Goal: Find specific page/section: Find specific page/section

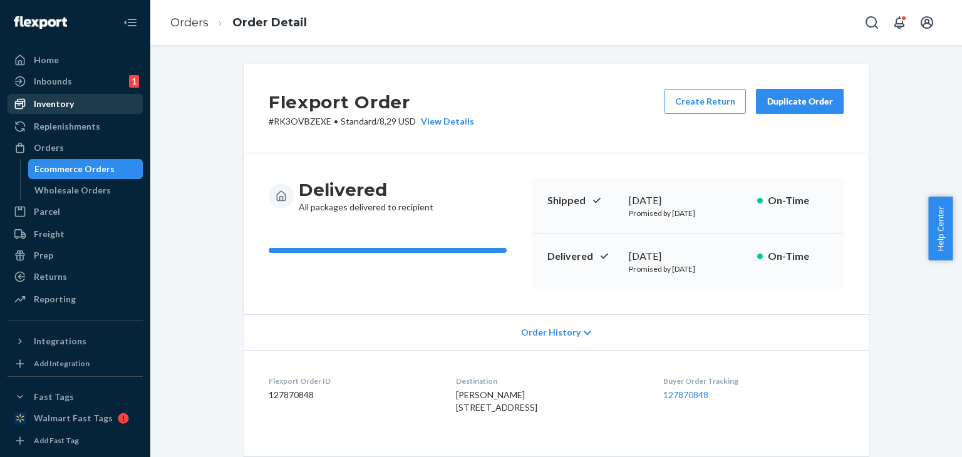
click at [60, 104] on div "Inventory" at bounding box center [54, 104] width 40 height 13
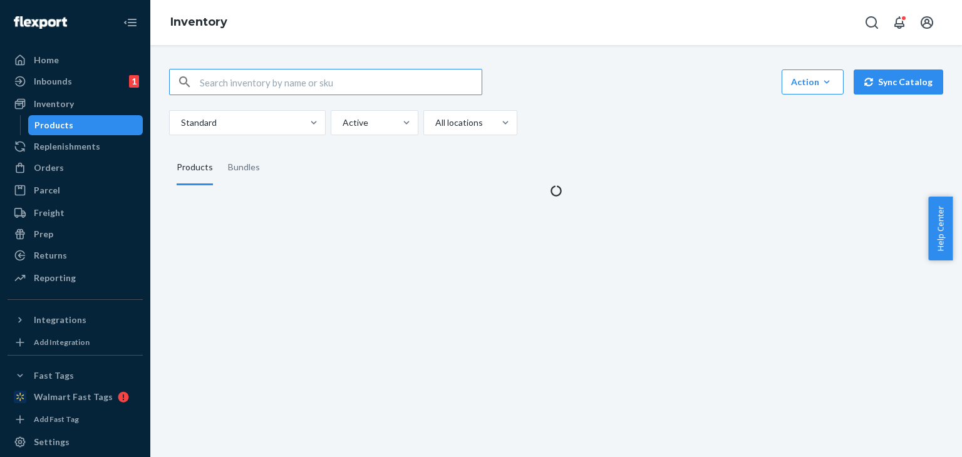
click at [220, 81] on input "text" at bounding box center [341, 81] width 282 height 25
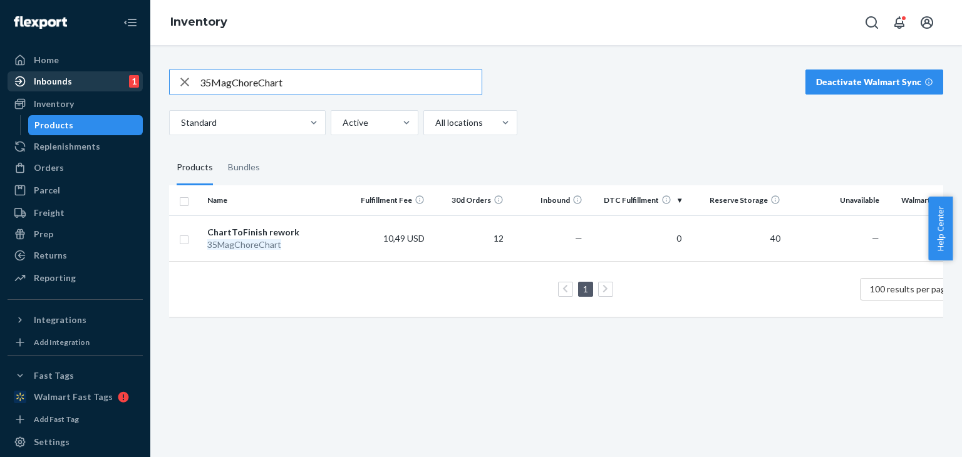
drag, startPoint x: 225, startPoint y: 83, endPoint x: 14, endPoint y: 71, distance: 210.7
click at [30, 81] on div "Home Inbounds 1 Shipping Plans Problems 1 Inventory Products Replenishments Ord…" at bounding box center [481, 228] width 962 height 457
paste input "AffirmationCardsKids100"
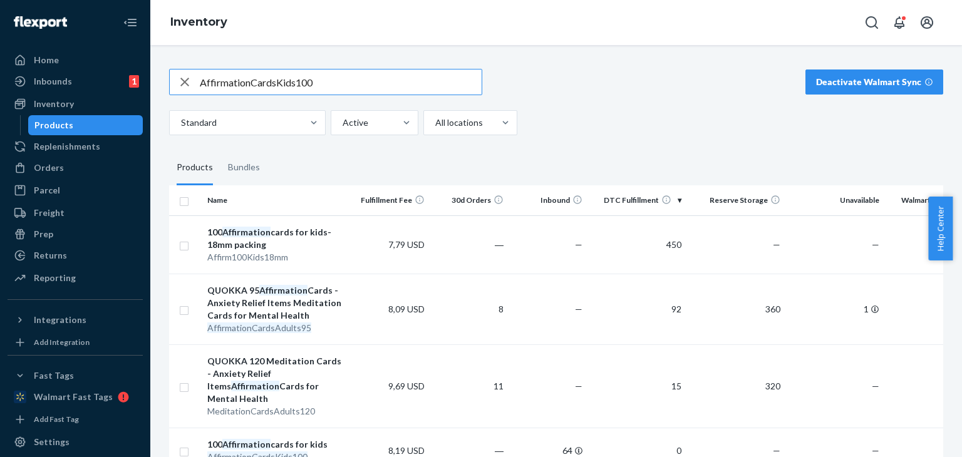
drag, startPoint x: 332, startPoint y: 80, endPoint x: 74, endPoint y: 70, distance: 258.2
click at [75, 71] on div "Home Inbounds 1 Shipping Plans Problems 1 Inventory Products Replenishments Ord…" at bounding box center [481, 228] width 962 height 457
paste input "FeltCraftKit12Tale"
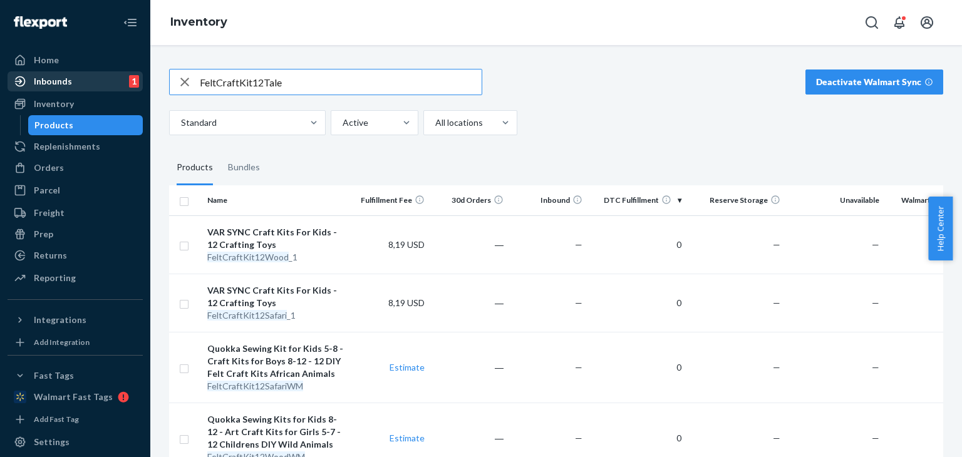
drag, startPoint x: 299, startPoint y: 86, endPoint x: 33, endPoint y: 71, distance: 266.5
click at [28, 83] on div "Home Inbounds 1 Shipping Plans Problems 1 Inventory Products Replenishments Ord…" at bounding box center [481, 228] width 962 height 457
paste input "2x3ftShaped48pcsButterfly"
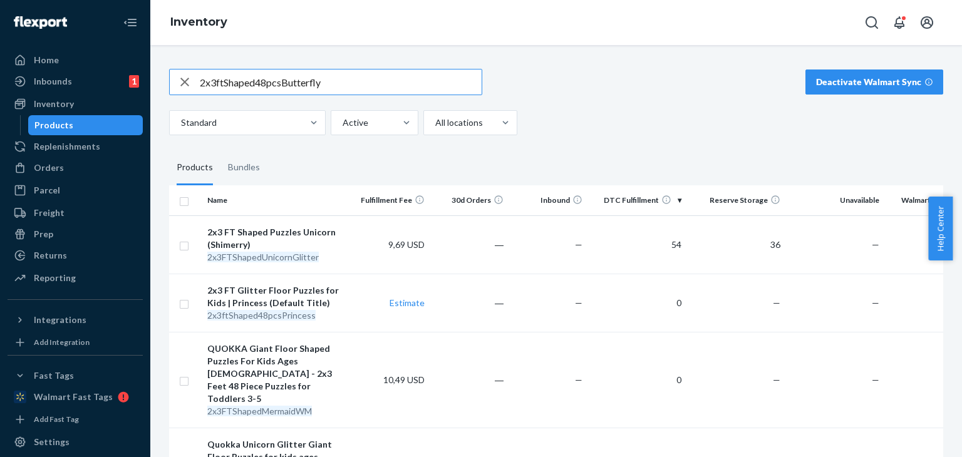
drag, startPoint x: 99, startPoint y: 85, endPoint x: 3, endPoint y: 73, distance: 97.2
click at [0, 85] on div "Home Inbounds 1 Shipping Plans Problems 1 Inventory Products Replenishments Ord…" at bounding box center [481, 228] width 962 height 457
paste input "95RapidFireKids"
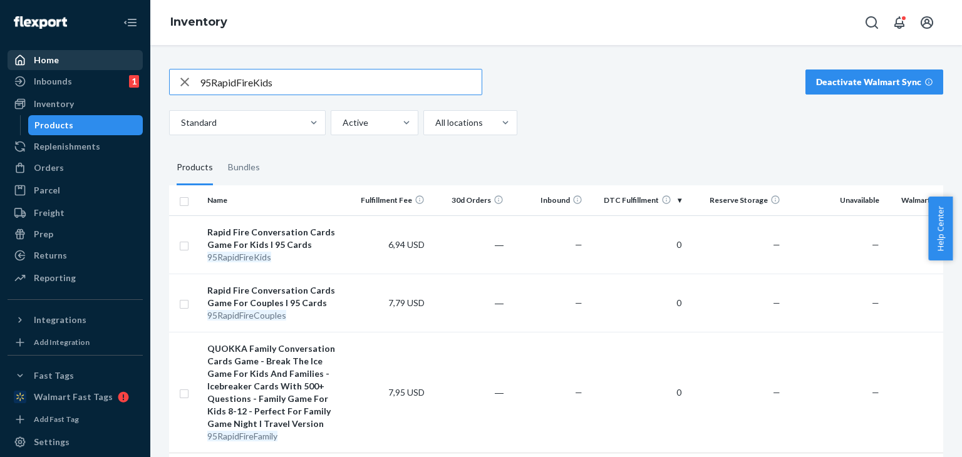
drag, startPoint x: 303, startPoint y: 81, endPoint x: 73, endPoint y: 66, distance: 230.9
click at [73, 66] on div "Home Inbounds 1 Shipping Plans Problems 1 Inventory Products Replenishments Ord…" at bounding box center [481, 228] width 962 height 457
paste input "MagnetSudokuPuzzle"
type input "MagnetSudokuPuzzle"
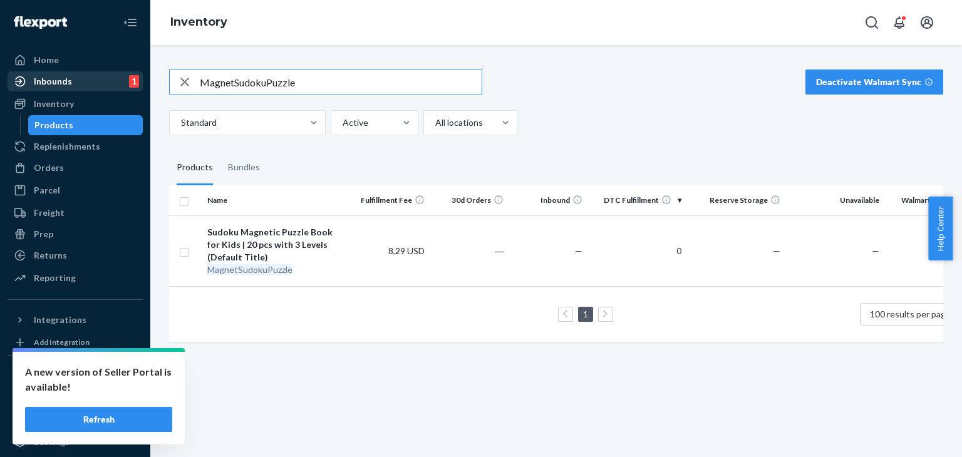
drag, startPoint x: 337, startPoint y: 89, endPoint x: 29, endPoint y: 82, distance: 308.1
click at [29, 82] on div "Home Inbounds 1 Shipping Plans Problems 1 Inventory Products Replenishments Ord…" at bounding box center [481, 228] width 962 height 457
paste input "text"
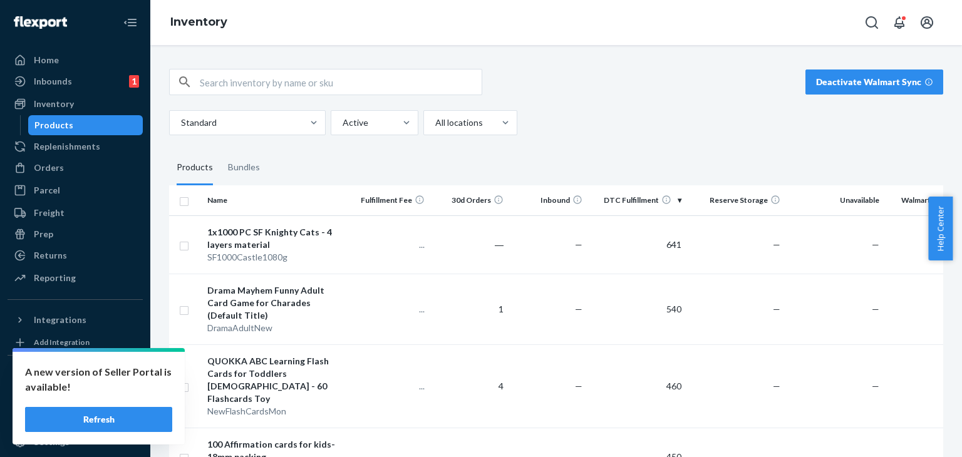
click at [320, 74] on input "text" at bounding box center [341, 81] width 282 height 25
paste input "DressUpProfession"
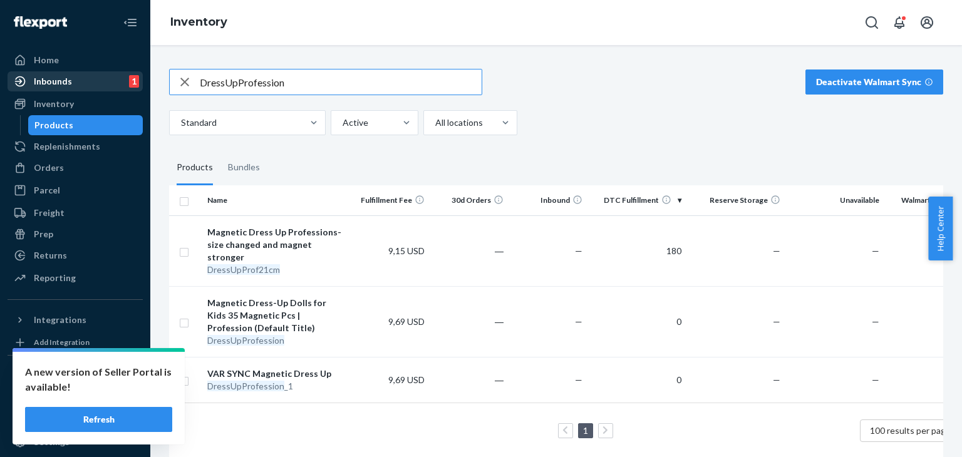
drag, startPoint x: 333, startPoint y: 81, endPoint x: 24, endPoint y: 80, distance: 309.3
click at [23, 83] on div "Home Inbounds 1 Shipping Plans Problems 1 Inventory Products Replenishments Ord…" at bounding box center [481, 228] width 962 height 457
drag, startPoint x: 303, startPoint y: 85, endPoint x: 58, endPoint y: 76, distance: 245.6
click at [58, 76] on div "Home Inbounds 1 Shipping Plans Problems 1 Inventory Products Replenishments Ord…" at bounding box center [481, 228] width 962 height 457
paste input "ScavengerHuntPremium250"
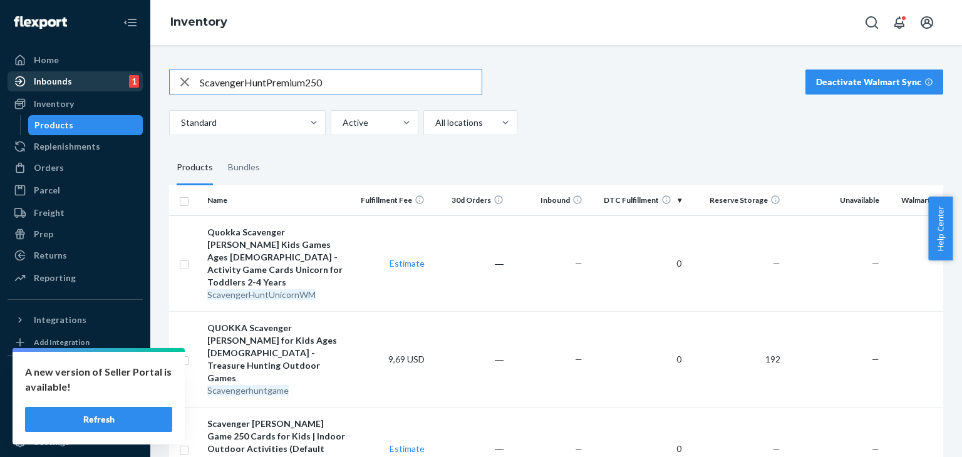
drag, startPoint x: 396, startPoint y: 83, endPoint x: 8, endPoint y: 86, distance: 388.8
click at [3, 83] on div "Home Inbounds 1 Shipping Plans Problems 1 Inventory Products Replenishments Ord…" at bounding box center [481, 228] width 962 height 457
paste input "tepUpAnimalpuzzlesForest"
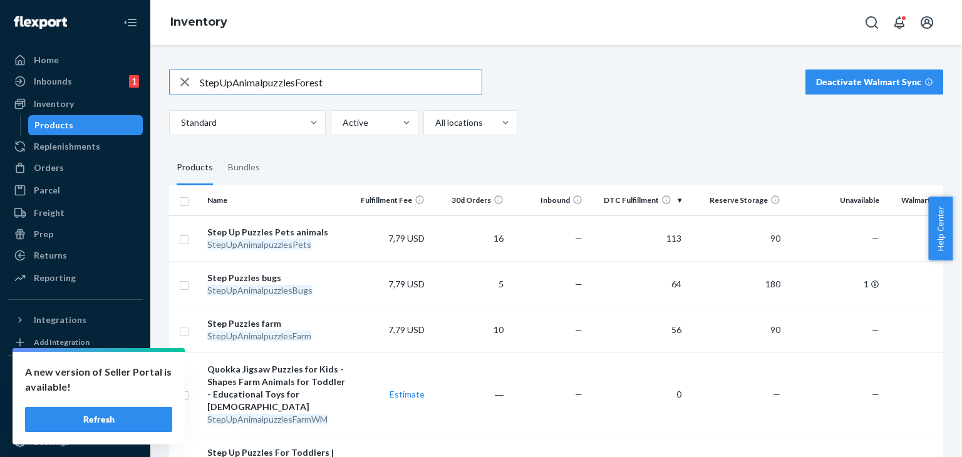
drag, startPoint x: 197, startPoint y: 85, endPoint x: 29, endPoint y: 86, distance: 167.8
click at [29, 86] on div "Home Inbounds 1 Shipping Plans Problems 1 Inventory Products Replenishments Ord…" at bounding box center [481, 228] width 962 height 457
paste input "Safari"
drag, startPoint x: 207, startPoint y: 77, endPoint x: 80, endPoint y: 71, distance: 127.2
click at [78, 76] on div "Home Inbounds 1 Shipping Plans Problems 1 Inventory Products Replenishments Ord…" at bounding box center [481, 228] width 962 height 457
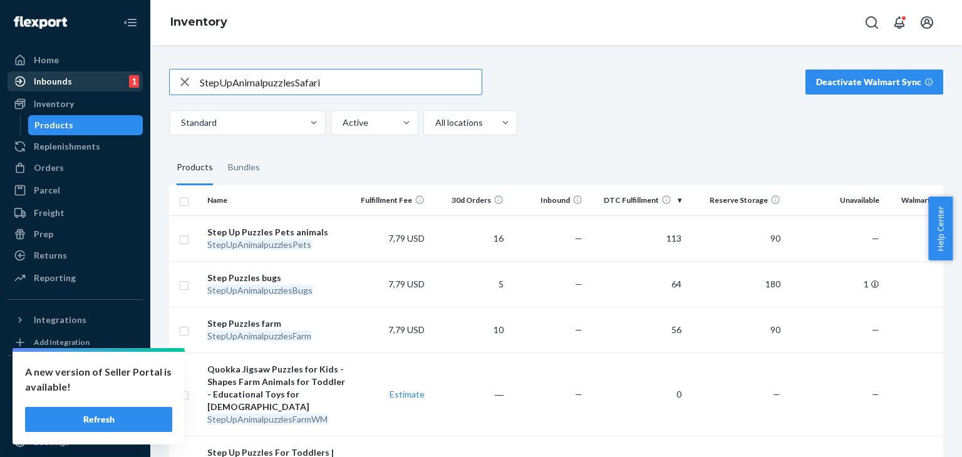
paste input "Ocean"
drag, startPoint x: 296, startPoint y: 77, endPoint x: 64, endPoint y: 80, distance: 232.3
click at [64, 80] on div "Home Inbounds 1 Shipping Plans Problems 1 Inventory Products Replenishments Ord…" at bounding box center [481, 228] width 962 height 457
paste input "HigherOrLower_History"
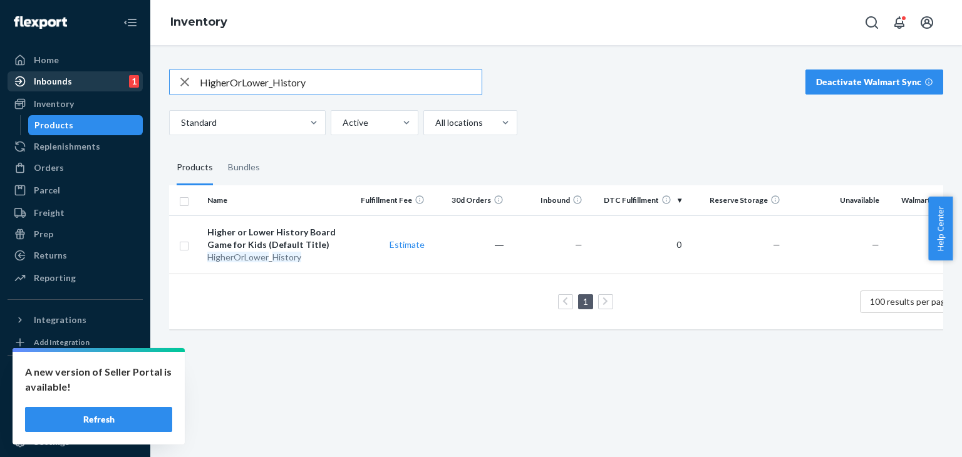
drag, startPoint x: 287, startPoint y: 85, endPoint x: 105, endPoint y: 85, distance: 181.6
click at [105, 85] on div "Home Inbounds 1 Shipping Plans Problems 1 Inventory Products Replenishments Ord…" at bounding box center [481, 228] width 962 height 457
paste input "DressUpPrincess"
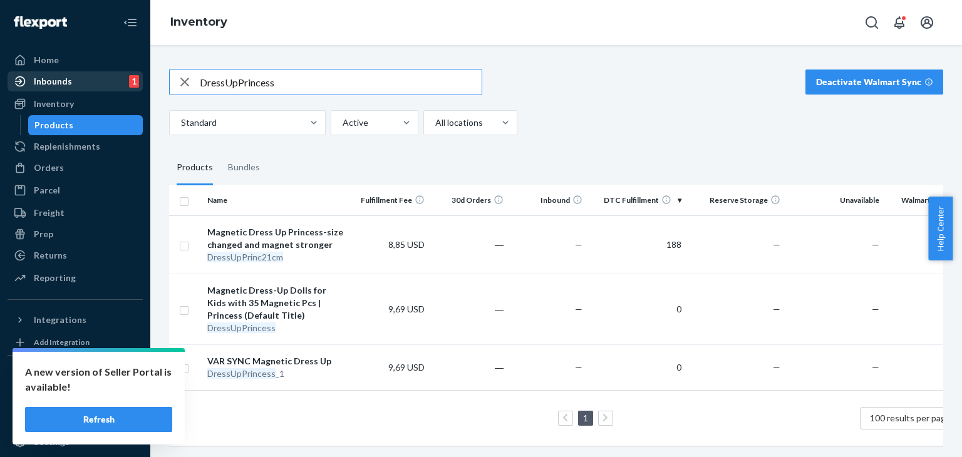
drag, startPoint x: 273, startPoint y: 86, endPoint x: 34, endPoint y: 86, distance: 238.6
click at [34, 86] on div "Home Inbounds 1 Shipping Plans Problems 1 Inventory Products Replenishments Ord…" at bounding box center [481, 228] width 962 height 457
paste input "PaintingsTropicWildlife"
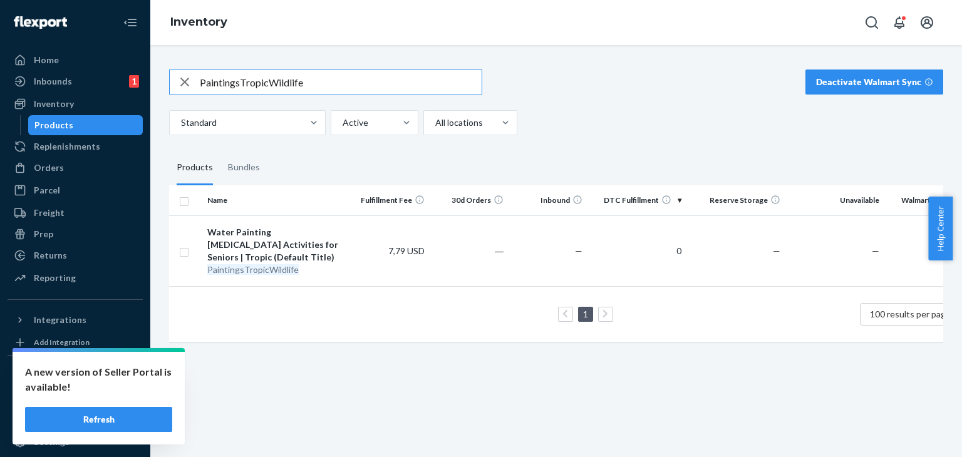
drag, startPoint x: 306, startPoint y: 80, endPoint x: 37, endPoint y: 49, distance: 271.0
click at [35, 69] on div "Home Inbounds 1 Shipping Plans Problems 1 Inventory Products Replenishments Ord…" at bounding box center [481, 228] width 962 height 457
paste input "Forest"
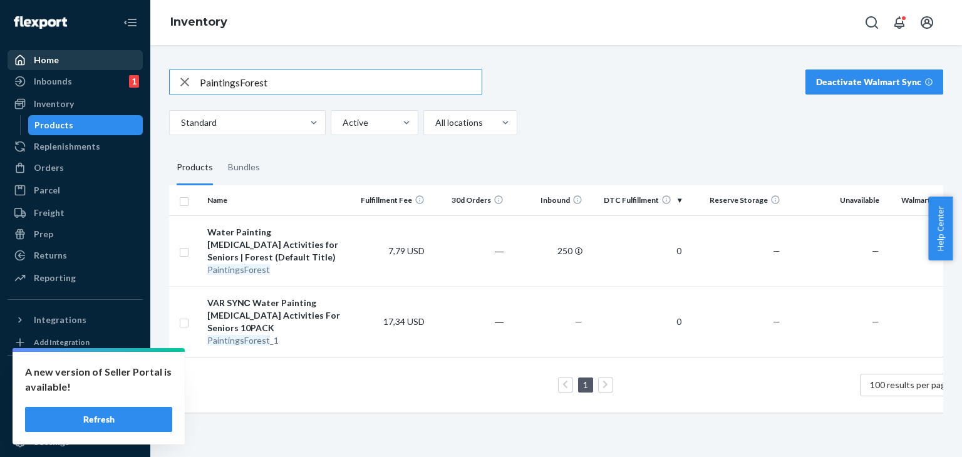
drag, startPoint x: 316, startPoint y: 81, endPoint x: 91, endPoint y: 62, distance: 225.6
click at [91, 63] on div "Home Inbounds 1 Shipping Plans Problems 1 Inventory Products Replenishments Ord…" at bounding box center [481, 228] width 962 height 457
paste input "DressUpMermaid"
type input "DressUpMermaid"
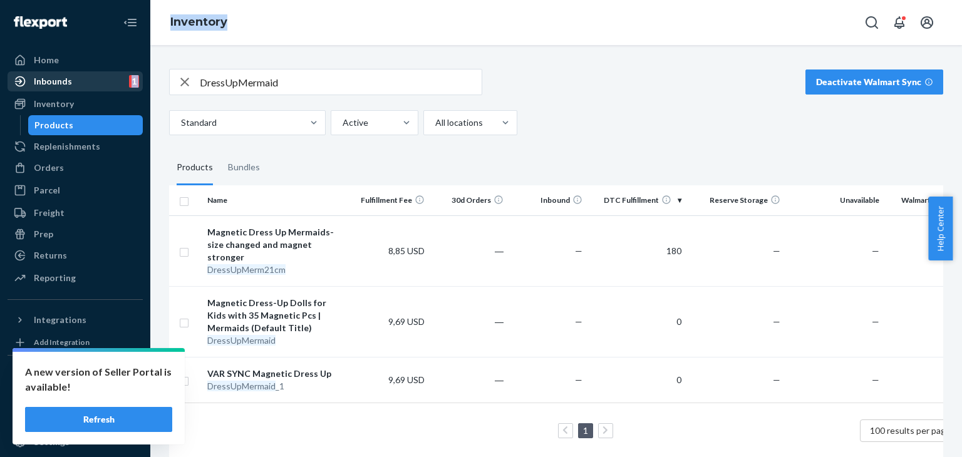
drag, startPoint x: 246, startPoint y: 93, endPoint x: 101, endPoint y: 91, distance: 145.3
click at [101, 91] on div "Home Inbounds 1 Shipping Plans Problems 1 Inventory Products Replenishments Ord…" at bounding box center [481, 228] width 962 height 457
click at [293, 80] on input "DressUpMermaid" at bounding box center [341, 81] width 282 height 25
click at [307, 78] on input "DressUpMermaid" at bounding box center [341, 81] width 282 height 25
drag, startPoint x: 343, startPoint y: 78, endPoint x: 127, endPoint y: 76, distance: 216.0
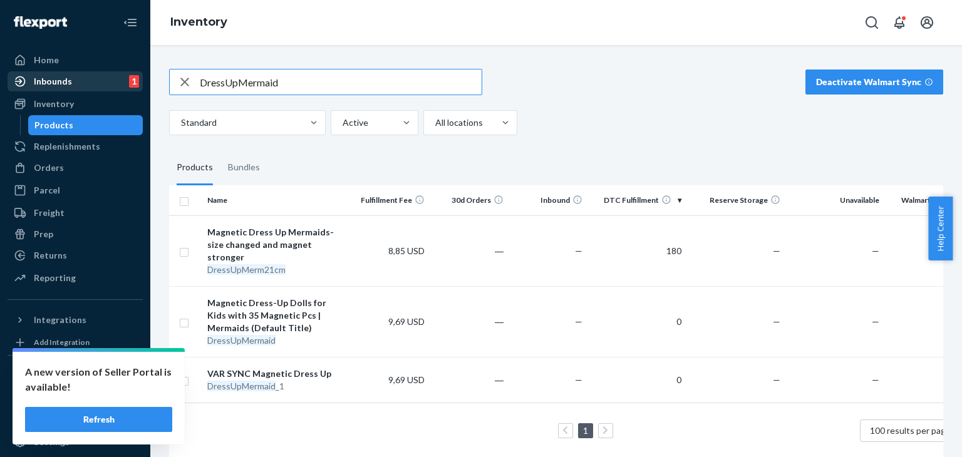
click at [124, 78] on div "Home Inbounds 1 Shipping Plans Problems 1 Inventory Products Replenishments Ord…" at bounding box center [481, 228] width 962 height 457
paste input "text"
click at [306, 70] on input "text" at bounding box center [341, 81] width 282 height 25
paste input "ScavengerIndoorHunt50_2"
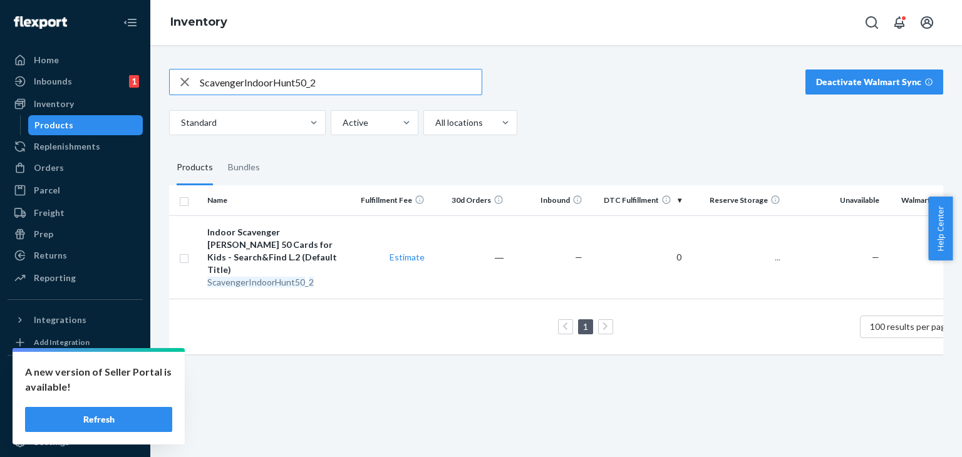
click at [343, 81] on input "ScavengerIndoorHunt50_2" at bounding box center [341, 81] width 282 height 25
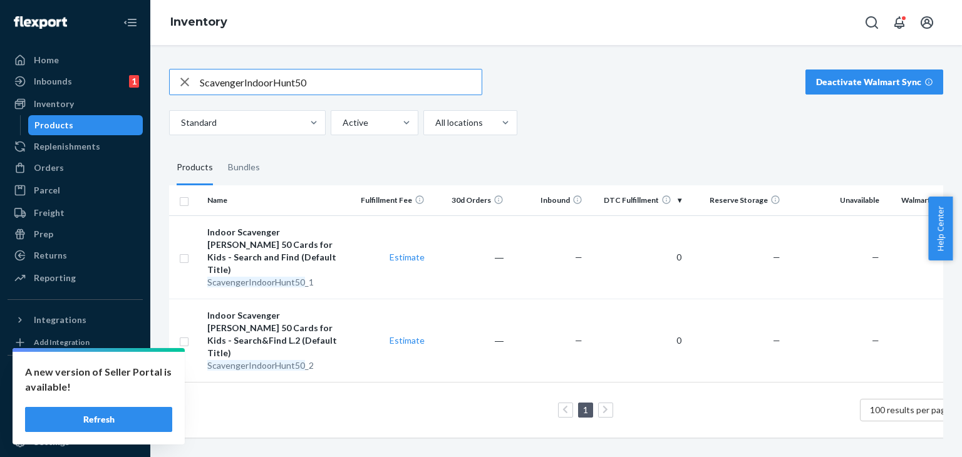
drag, startPoint x: 314, startPoint y: 86, endPoint x: 135, endPoint y: 82, distance: 179.1
click at [135, 82] on div "Home Inbounds 1 Shipping Plans Problems 1 Inventory Products Replenishments Ord…" at bounding box center [481, 228] width 962 height 457
paste input "HighLowGeo18mm"
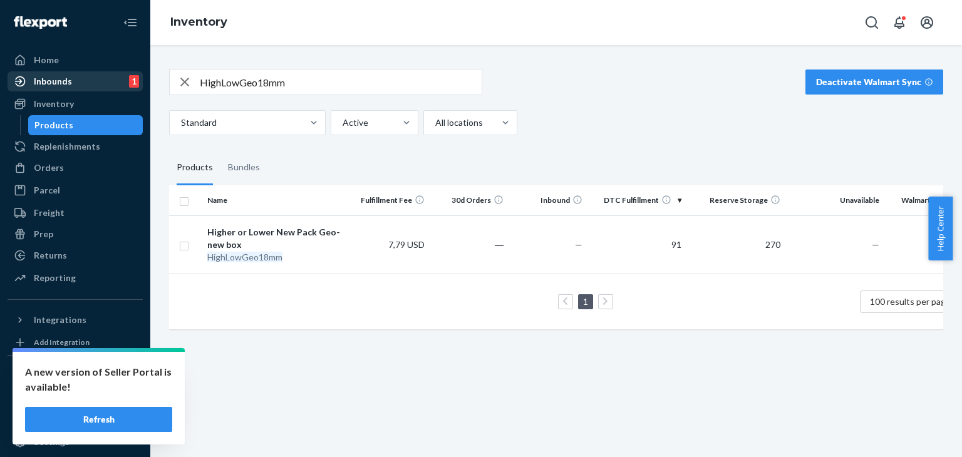
drag, startPoint x: 301, startPoint y: 81, endPoint x: 81, endPoint y: 76, distance: 220.4
click at [81, 76] on div "Home Inbounds 1 Shipping Plans Problems 1 Inventory Products Replenishments Ord…" at bounding box center [481, 228] width 962 height 457
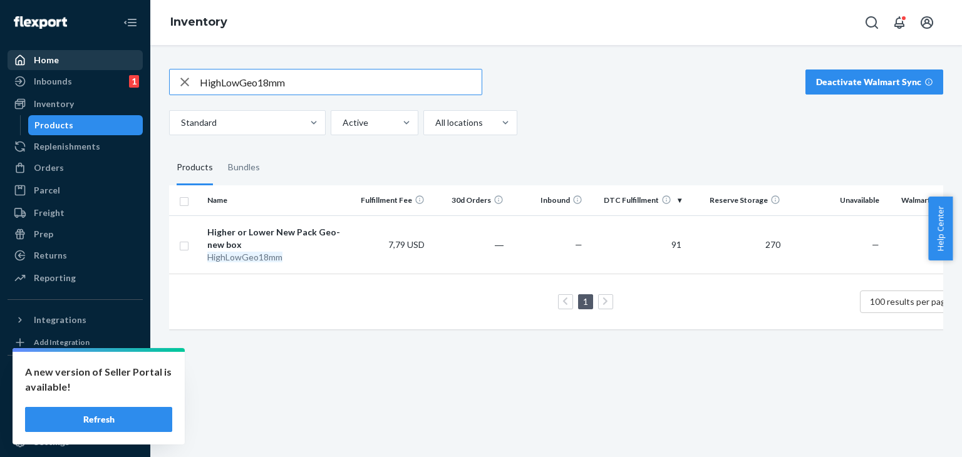
paste input "DressUpFairytale"
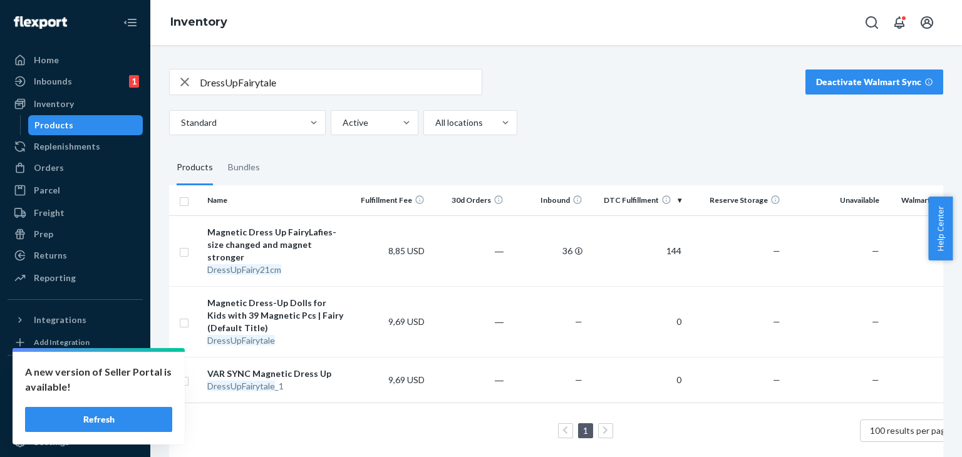
drag, startPoint x: 270, startPoint y: 81, endPoint x: 147, endPoint y: 77, distance: 124.0
click at [147, 78] on div "Home Inbounds 1 Shipping Plans Problems 1 Inventory Products Replenishments Ord…" at bounding box center [481, 228] width 962 height 457
paste input "ContrastMatRound"
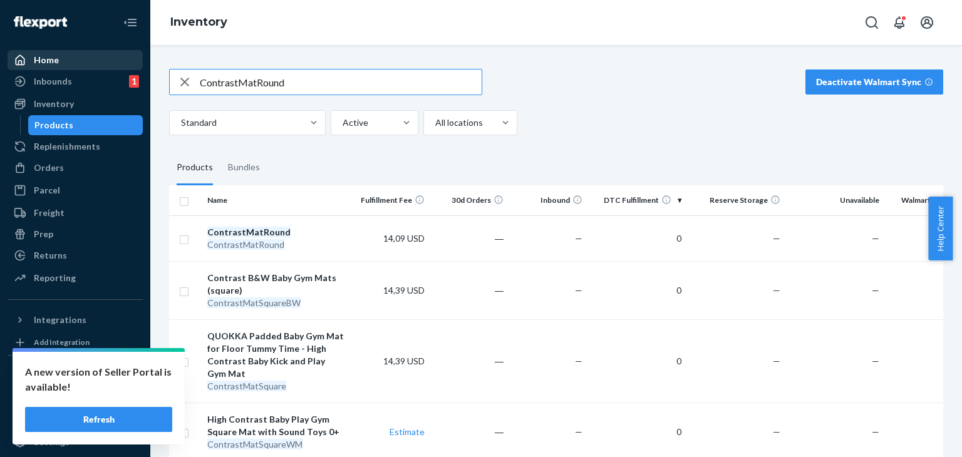
drag, startPoint x: 235, startPoint y: 75, endPoint x: 120, endPoint y: 61, distance: 116.0
click at [135, 71] on div "Home Inbounds 1 Shipping Plans Problems 1 Inventory Products Replenishments Ord…" at bounding box center [481, 228] width 962 height 457
paste input "37x25BodyMagnetic_New"
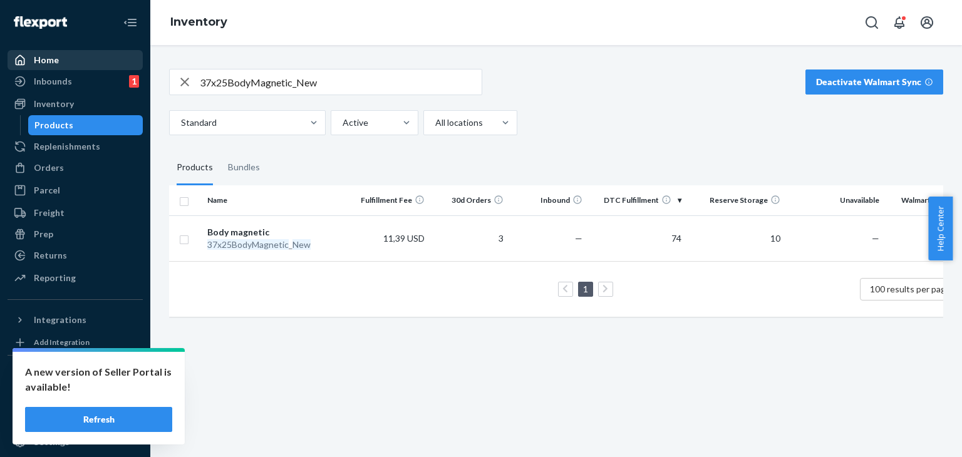
drag, startPoint x: 340, startPoint y: 76, endPoint x: 104, endPoint y: 67, distance: 236.2
click at [116, 69] on div "Home Inbounds 1 Shipping Plans Problems 1 Inventory Products Replenishments Ord…" at bounding box center [481, 228] width 962 height 457
paste input "SafariAnimals19x25"
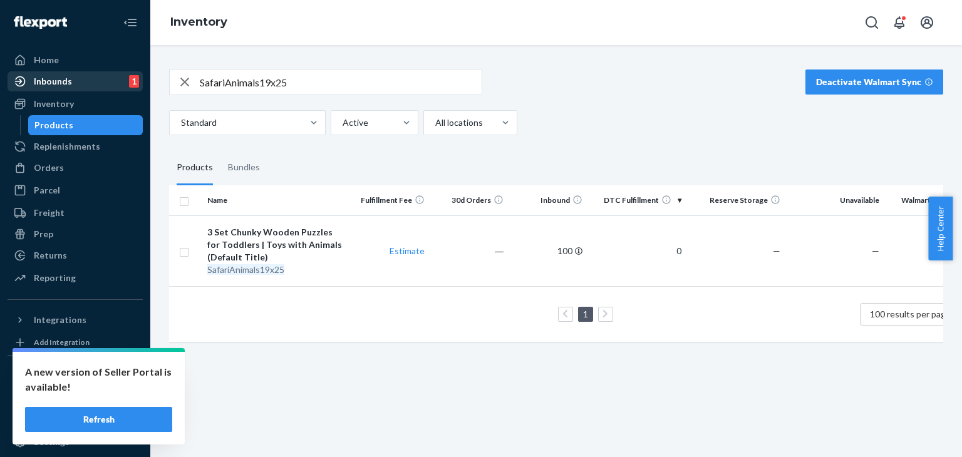
drag, startPoint x: 291, startPoint y: 81, endPoint x: 65, endPoint y: 78, distance: 225.4
click at [66, 78] on div "Home Inbounds 1 Shipping Plans Problems 1 Inventory Products Replenishments Ord…" at bounding box center [481, 228] width 962 height 457
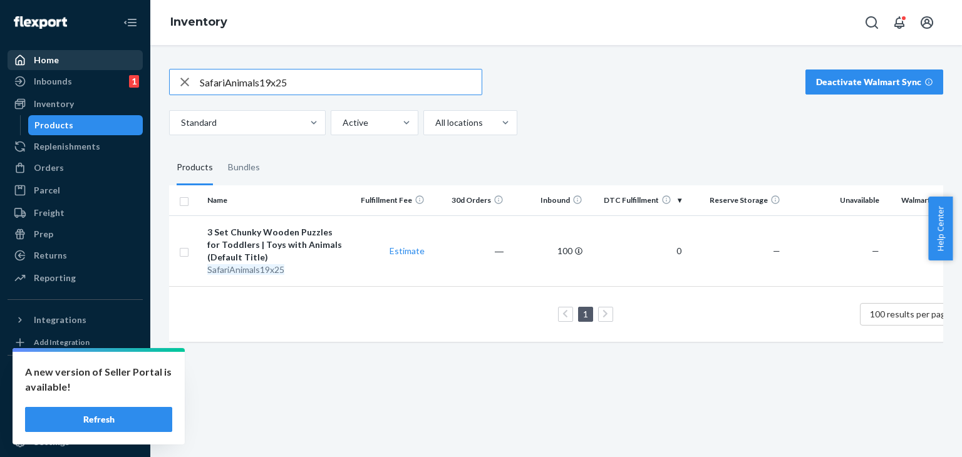
paste input "CO-6NHZ-1IH"
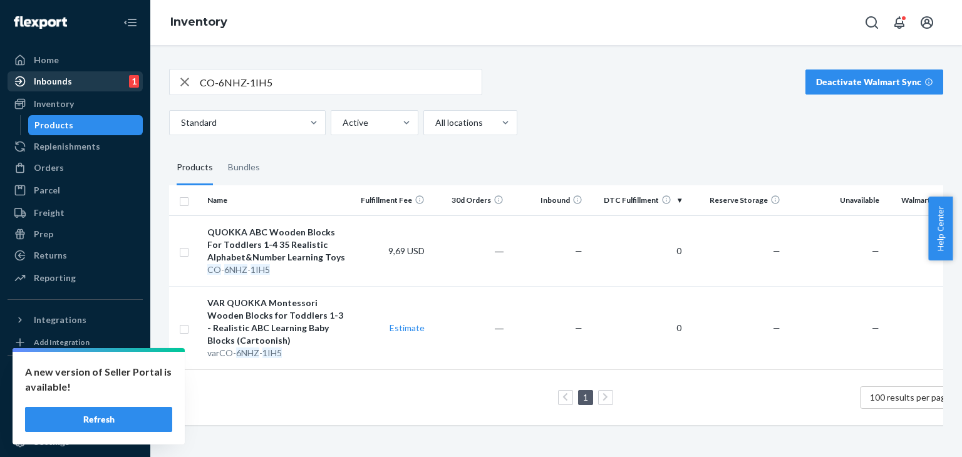
drag, startPoint x: 299, startPoint y: 81, endPoint x: 115, endPoint y: 76, distance: 183.5
click at [121, 80] on div "Home Inbounds 1 Shipping Plans Problems 1 Inventory Products Replenishments Ord…" at bounding box center [481, 228] width 962 height 457
paste input "[DEMOGRAPHIC_DATA]"
type input "[DEMOGRAPHIC_DATA]"
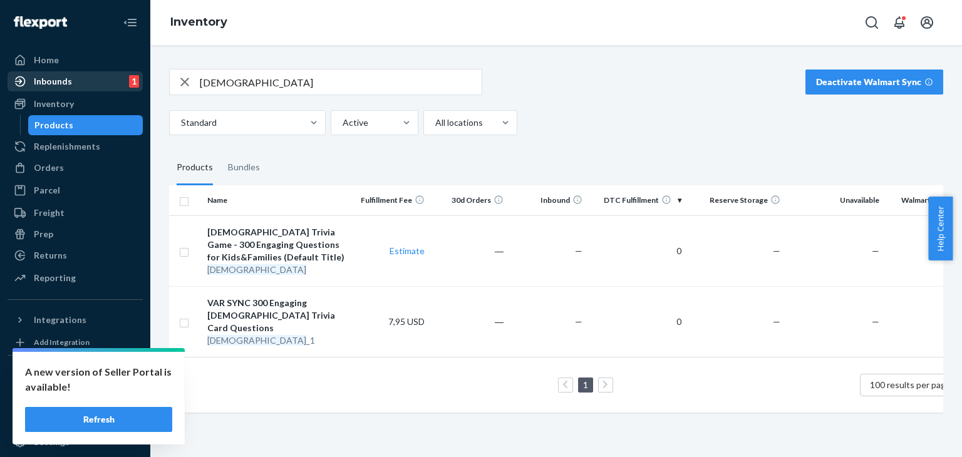
drag, startPoint x: 283, startPoint y: 83, endPoint x: 89, endPoint y: 78, distance: 194.2
click at [90, 80] on div "Home Inbounds 1 Shipping Plans Problems 1 Inventory Products Replenishments Ord…" at bounding box center [481, 228] width 962 height 457
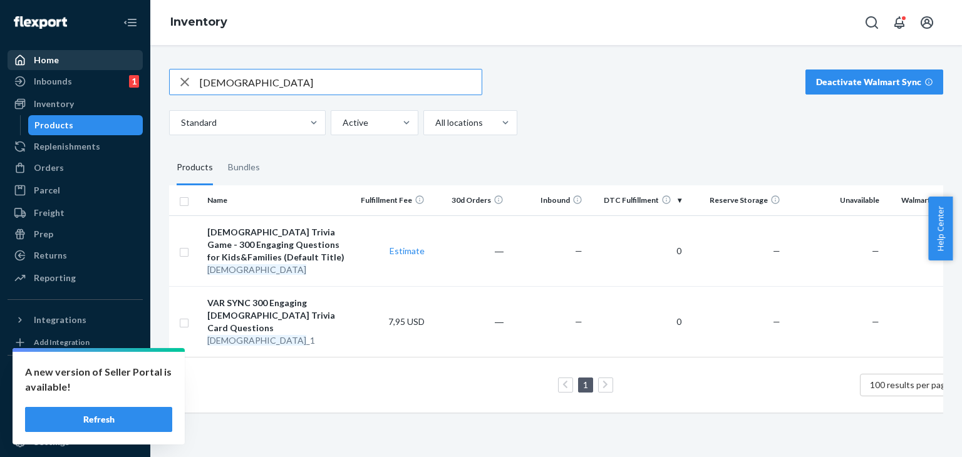
paste input "text"
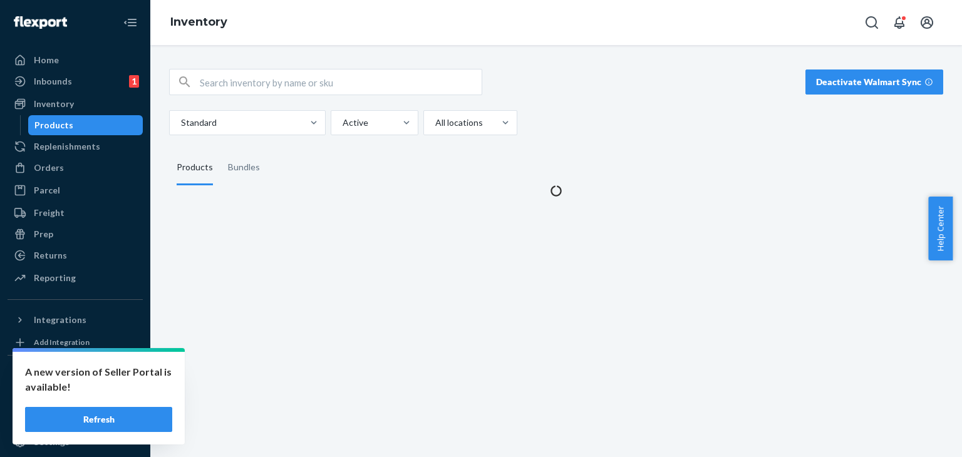
click at [305, 88] on input "text" at bounding box center [341, 81] width 282 height 25
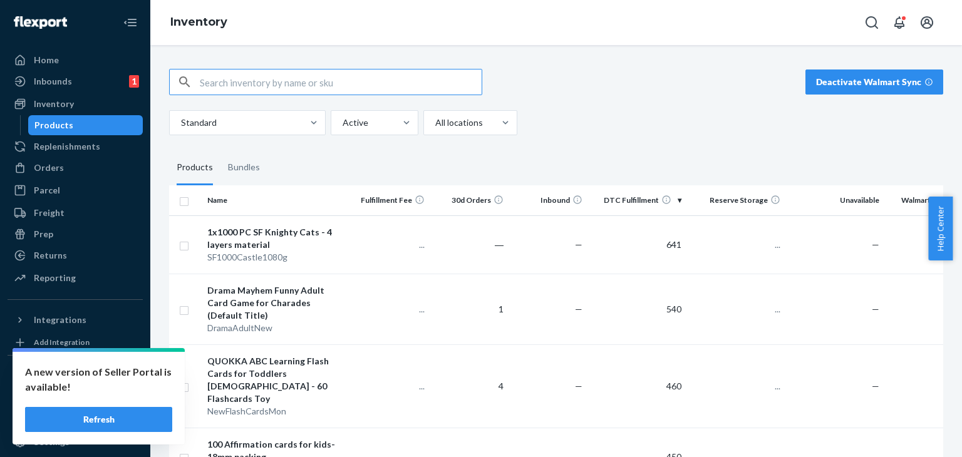
click at [347, 76] on input "text" at bounding box center [341, 81] width 282 height 25
drag, startPoint x: 322, startPoint y: 80, endPoint x: 165, endPoint y: 61, distance: 158.8
click at [155, 80] on div "Deactivate Walmart Sync Standard Active All locations Products Bundles Name Ful…" at bounding box center [555, 251] width 811 height 412
paste input "DramaExtAdultNew"
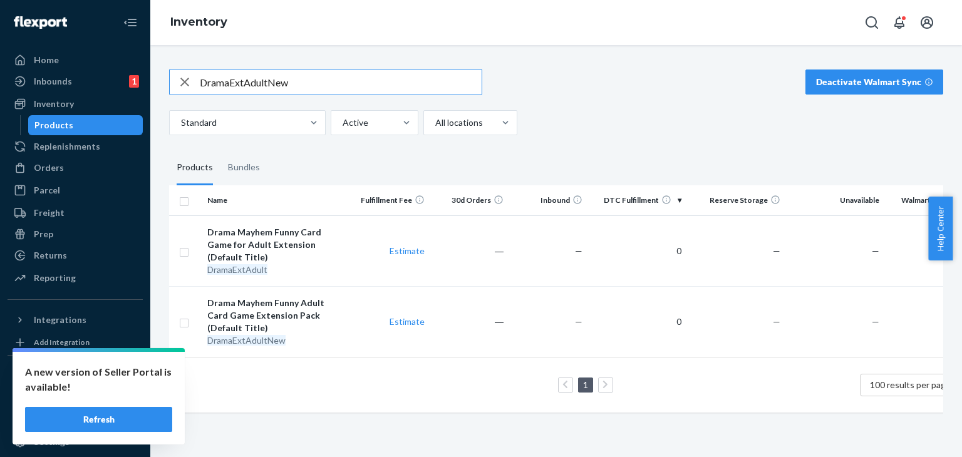
drag, startPoint x: 301, startPoint y: 86, endPoint x: 165, endPoint y: 86, distance: 135.9
click at [165, 86] on div "DramaExtAdultNew Deactivate Walmart Sync Standard Active All locations Products…" at bounding box center [556, 239] width 793 height 371
paste input "MagnMathGame"
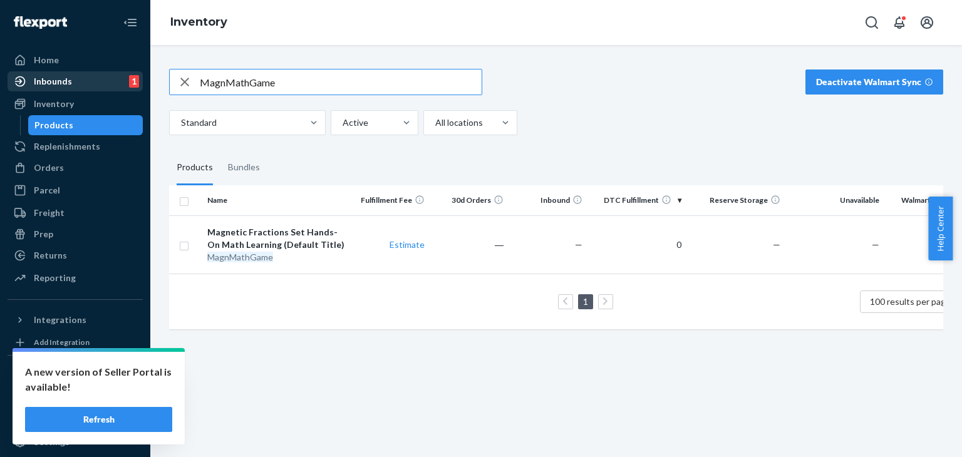
drag, startPoint x: 283, startPoint y: 86, endPoint x: 128, endPoint y: 71, distance: 155.4
click at [127, 84] on div "Home Inbounds 1 Shipping Plans Problems 1 Inventory Products Replenishments Ord…" at bounding box center [481, 228] width 962 height 457
paste input "3x100GlowPuzzlesDinoForestSpac"
type input "3x100GlowPuzzlesDinoForestSpace"
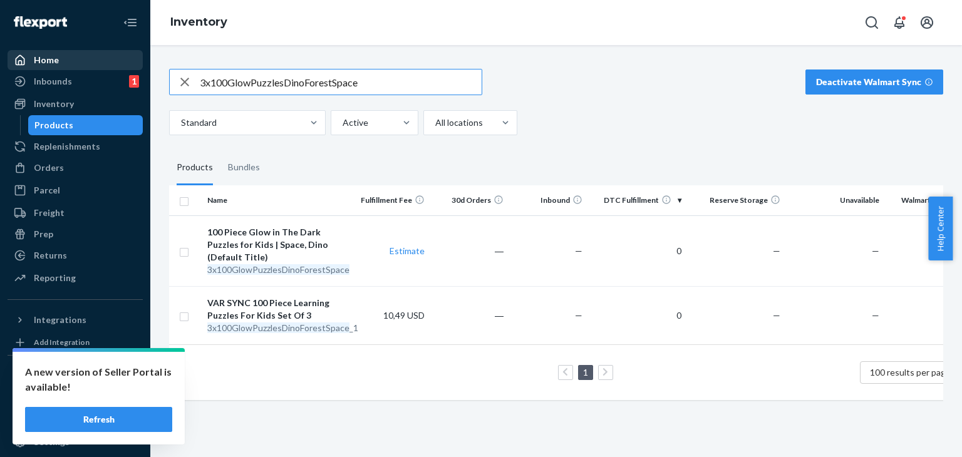
drag, startPoint x: 376, startPoint y: 81, endPoint x: 44, endPoint y: 55, distance: 332.8
click at [33, 75] on div "Home Inbounds 1 Shipping Plans Problems 1 Inventory Products Replenishments Ord…" at bounding box center [481, 228] width 962 height 457
paste input "text"
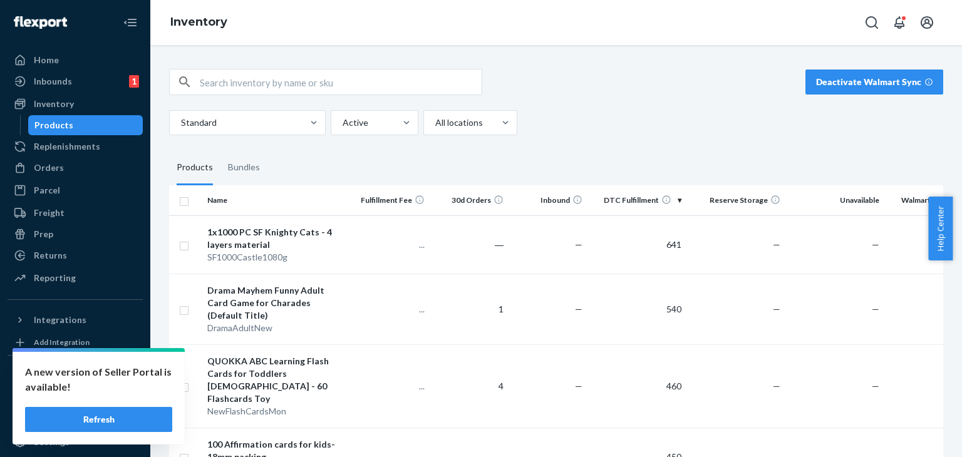
drag, startPoint x: 316, startPoint y: 81, endPoint x: 302, endPoint y: 49, distance: 34.0
click at [314, 80] on input "text" at bounding box center [341, 81] width 282 height 25
paste input "AffirmCardMom"
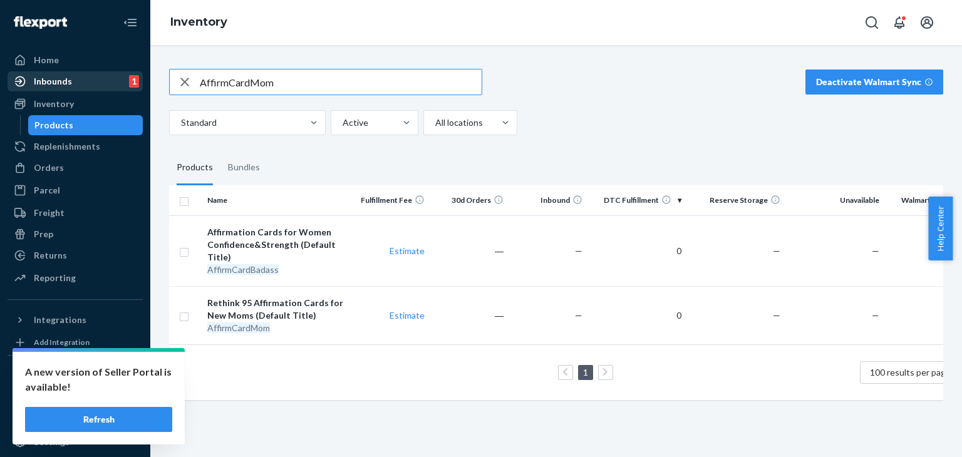
drag, startPoint x: 324, startPoint y: 89, endPoint x: 95, endPoint y: 77, distance: 229.5
click at [87, 88] on div "Home Inbounds 1 Shipping Plans Problems 1 Inventory Products Replenishments Ord…" at bounding box center [481, 228] width 962 height 457
paste input "Badass"
type input "AffirmCardBadass"
drag, startPoint x: 244, startPoint y: 81, endPoint x: 148, endPoint y: 55, distance: 99.2
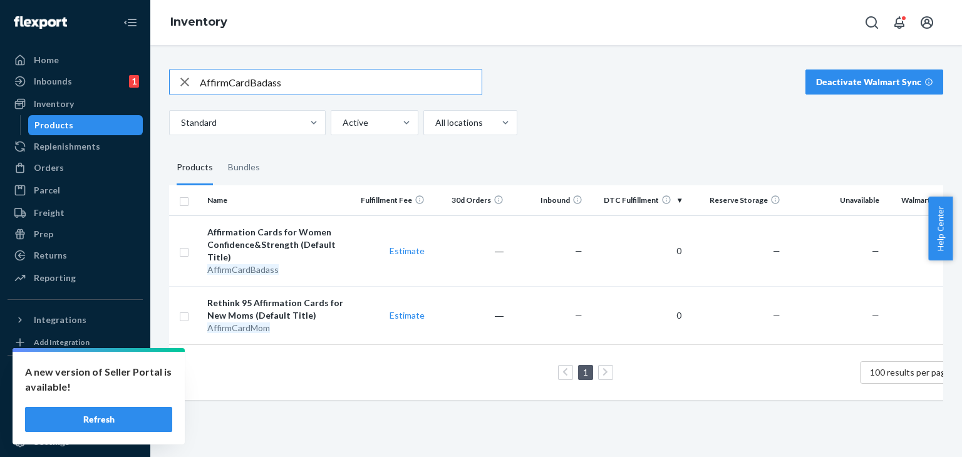
click at [130, 75] on div "Home Inbounds 1 Shipping Plans Problems 1 Inventory Products Replenishments Ord…" at bounding box center [481, 228] width 962 height 457
paste input "text"
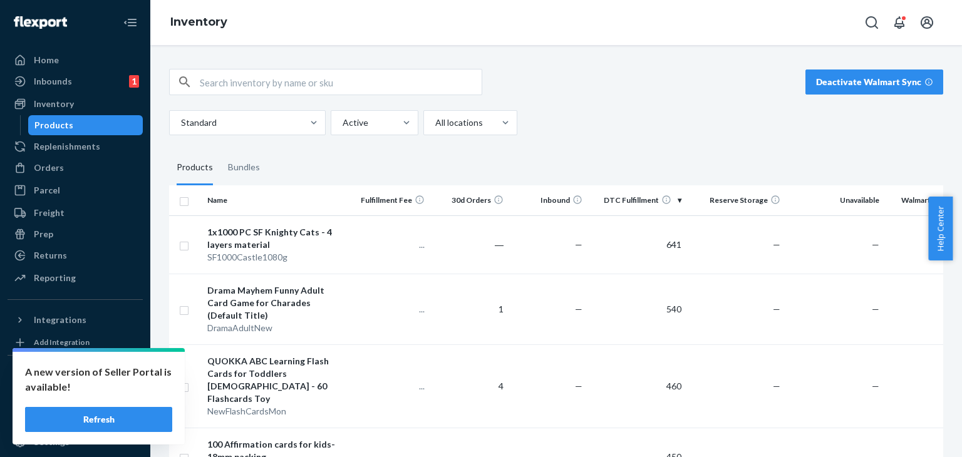
drag, startPoint x: 282, startPoint y: 82, endPoint x: 279, endPoint y: 75, distance: 8.1
click at [281, 81] on input "text" at bounding box center [341, 81] width 282 height 25
paste input "SCSurpriseSet1"
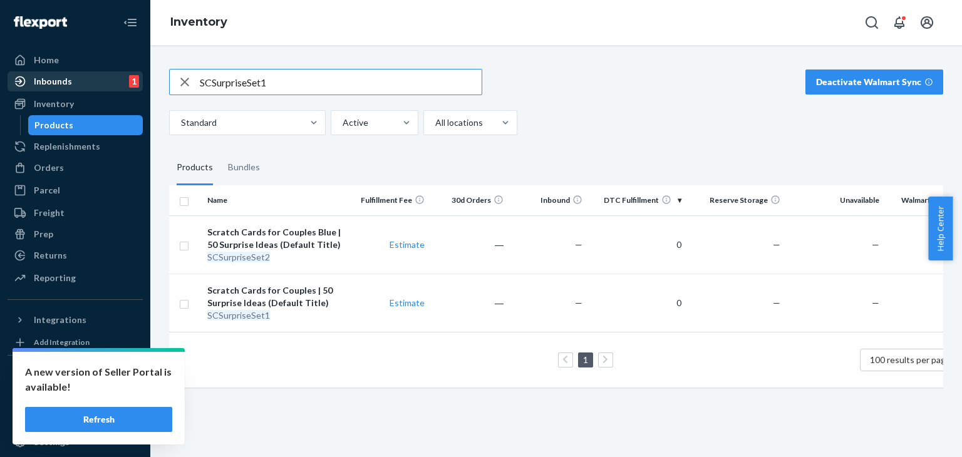
drag, startPoint x: 289, startPoint y: 83, endPoint x: 117, endPoint y: 81, distance: 172.2
click at [117, 81] on div "Home Inbounds 1 Shipping Plans Problems 1 Inventory Products Replenishments Ord…" at bounding box center [481, 228] width 962 height 457
paste input "BGStateHunt50"
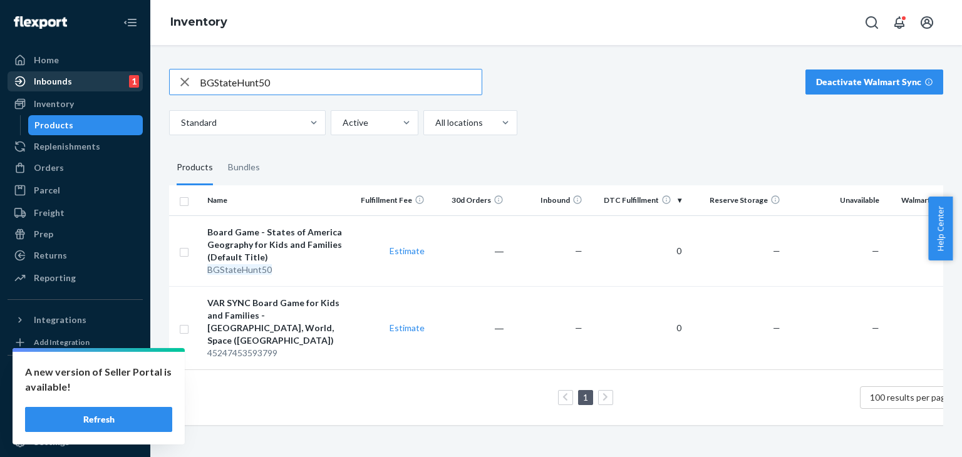
drag, startPoint x: 281, startPoint y: 81, endPoint x: 106, endPoint y: 80, distance: 174.7
click at [107, 80] on div "Home Inbounds 1 Shipping Plans Problems 1 Inventory Products Replenishments Ord…" at bounding box center [481, 228] width 962 height 457
paste input "pace"
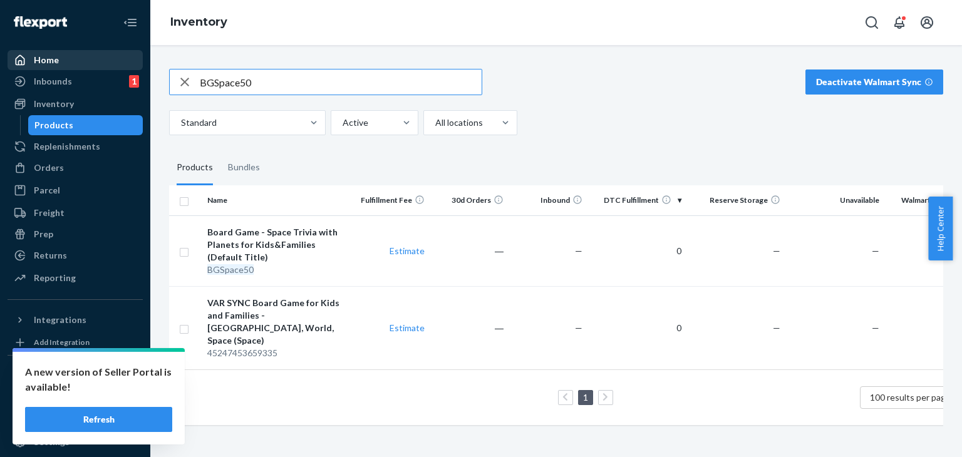
drag, startPoint x: 311, startPoint y: 83, endPoint x: 119, endPoint y: 63, distance: 192.6
click at [114, 73] on div "Home Inbounds 1 Shipping Plans Problems 1 Inventory Products Replenishments Ord…" at bounding box center [481, 228] width 962 height 457
paste input "World195"
drag, startPoint x: 245, startPoint y: 81, endPoint x: 129, endPoint y: 75, distance: 116.0
click at [123, 82] on div "Home Inbounds 1 Shipping Plans Problems 1 Inventory Products Replenishments Ord…" at bounding box center [481, 228] width 962 height 457
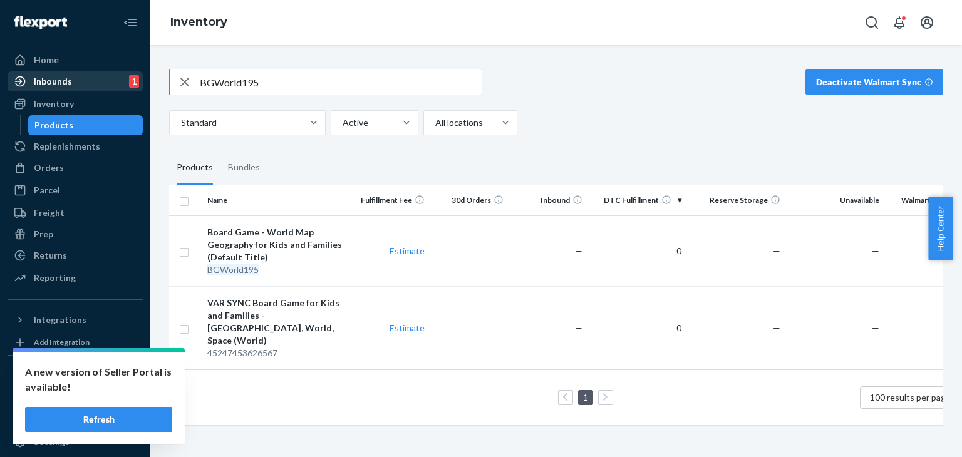
paste input "FBABC"
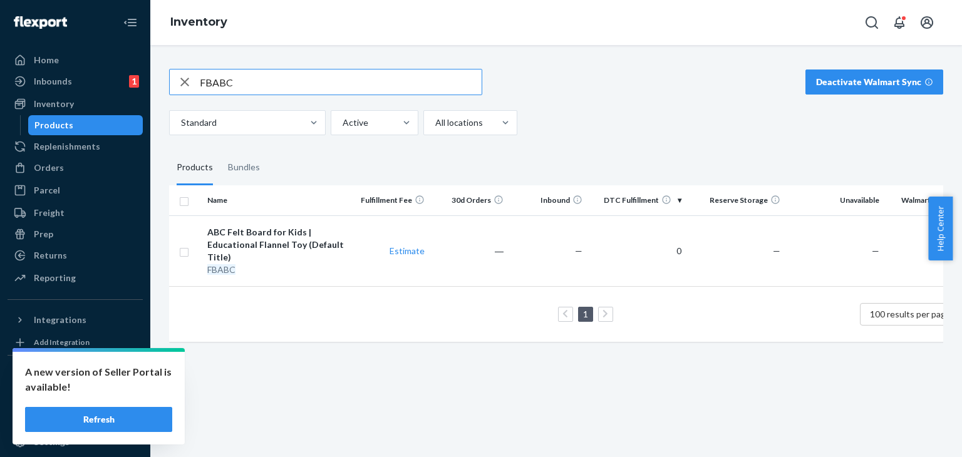
drag, startPoint x: 326, startPoint y: 79, endPoint x: 0, endPoint y: 73, distance: 325.6
click at [0, 73] on div "Home Inbounds 1 Shipping Plans Problems 1 Inventory Products Replenishments Ord…" at bounding box center [481, 228] width 962 height 457
paste input "Space"
drag, startPoint x: 262, startPoint y: 87, endPoint x: 171, endPoint y: 73, distance: 91.8
click at [160, 83] on div "FBSpace Deactivate Walmart Sync Standard Active All locations Products Bundles …" at bounding box center [556, 204] width 793 height 301
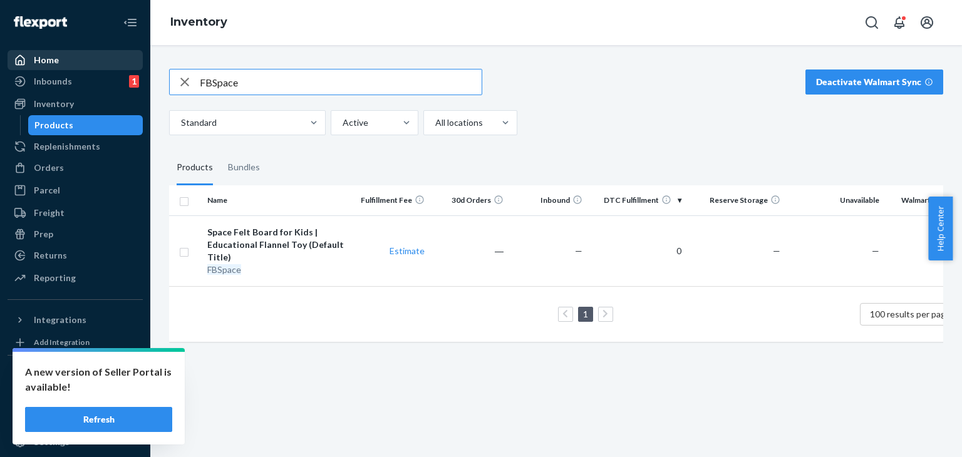
paste input "[GEOGRAPHIC_DATA]"
drag, startPoint x: 208, startPoint y: 80, endPoint x: 75, endPoint y: 77, distance: 132.8
click at [75, 81] on div "Home Inbounds 1 Shipping Plans Problems 1 Inventory Products Replenishments Ord…" at bounding box center [481, 228] width 962 height 457
paste input "RethinkHWDYRB"
drag, startPoint x: 251, startPoint y: 73, endPoint x: 98, endPoint y: 56, distance: 153.8
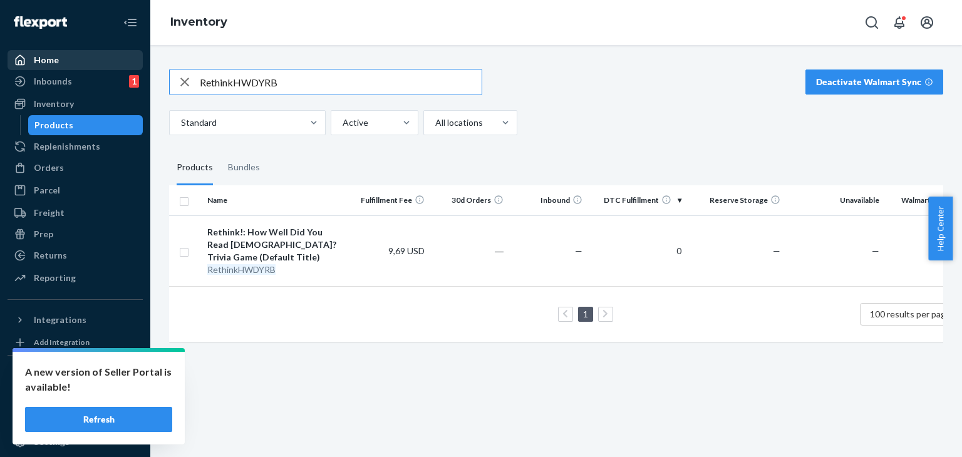
click at [98, 73] on div "Home Inbounds 1 Shipping Plans Problems 1 Inventory Products Replenishments Ord…" at bounding box center [481, 228] width 962 height 457
paste input "FCAutistic94"
type input "FCAutistic94"
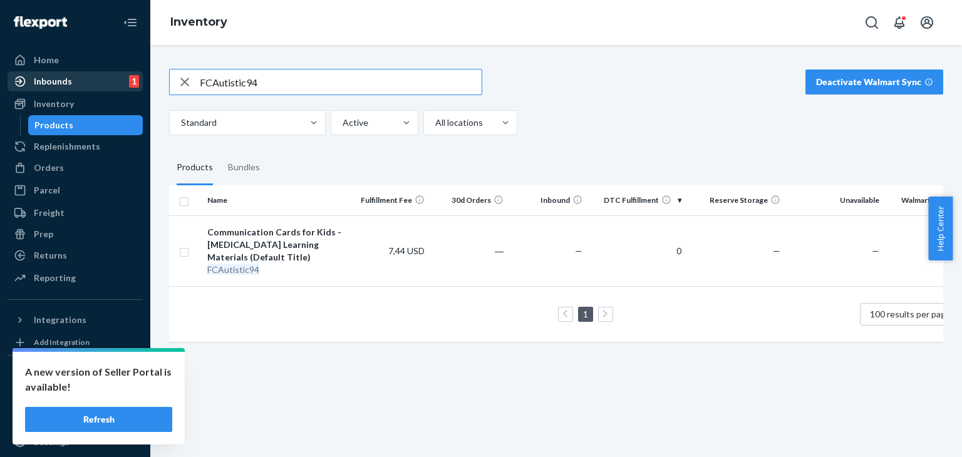
drag, startPoint x: 255, startPoint y: 84, endPoint x: 118, endPoint y: 76, distance: 136.7
click at [118, 77] on div "Home Inbounds 1 Shipping Plans Problems 1 Inventory Products Replenishments Ord…" at bounding box center [481, 228] width 962 height 457
paste input "text"
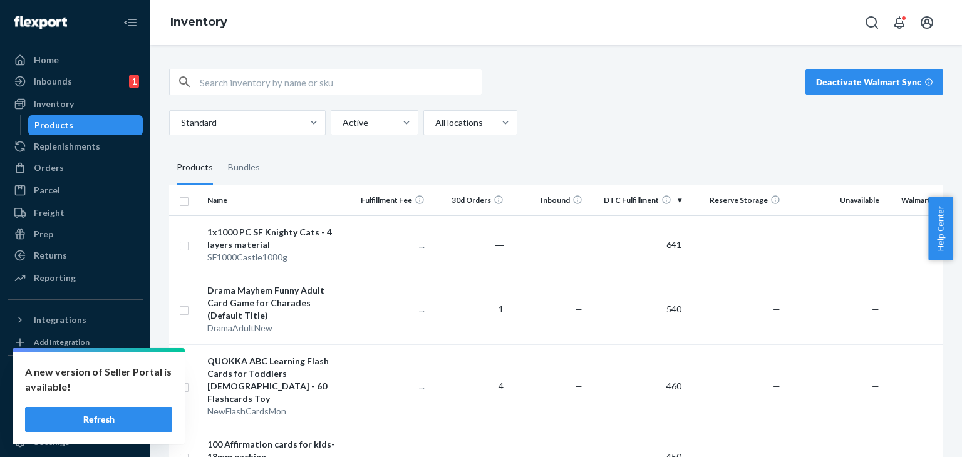
click at [314, 80] on input "text" at bounding box center [341, 81] width 282 height 25
paste input "BGYMCabbage"
type input "BGYMCabbage"
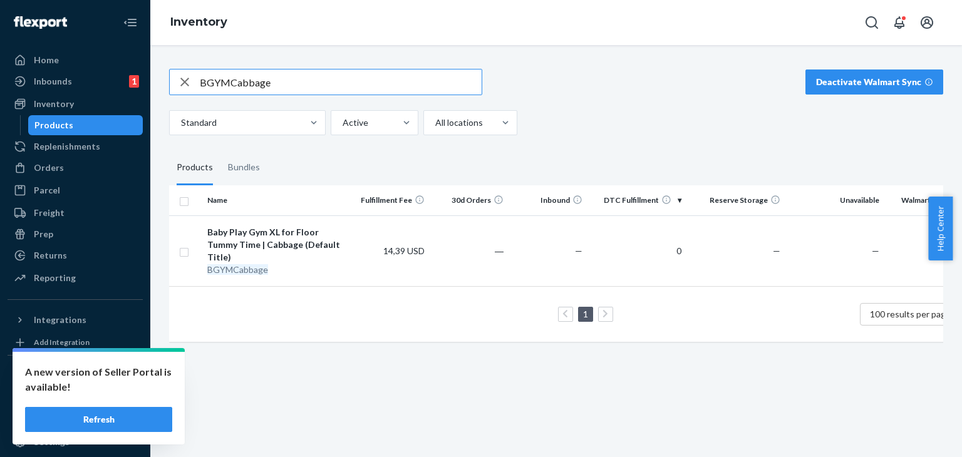
drag, startPoint x: 273, startPoint y: 86, endPoint x: 163, endPoint y: 48, distance: 116.4
click at [123, 81] on div "Home Inbounds 1 Shipping Plans Problems 1 Inventory Products Replenishments Ord…" at bounding box center [481, 228] width 962 height 457
paste input "text"
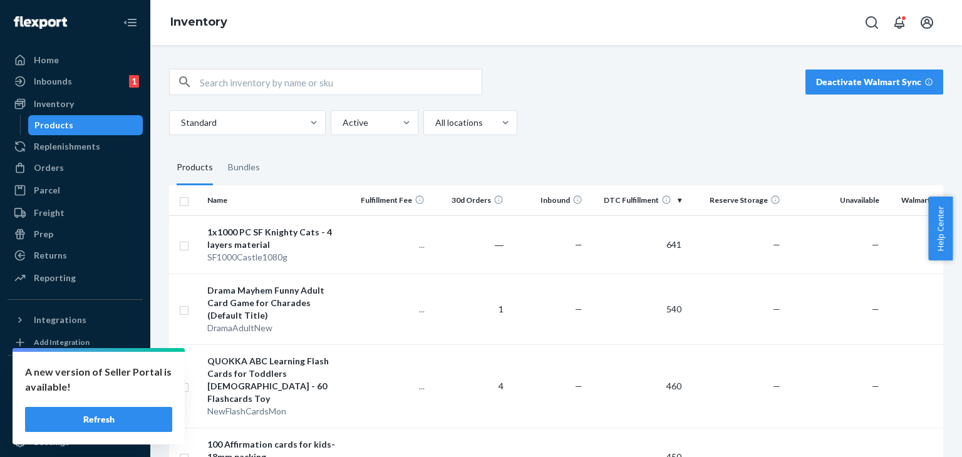
click at [371, 85] on input "text" at bounding box center [341, 81] width 282 height 25
paste input "2x3GiantWorldMap"
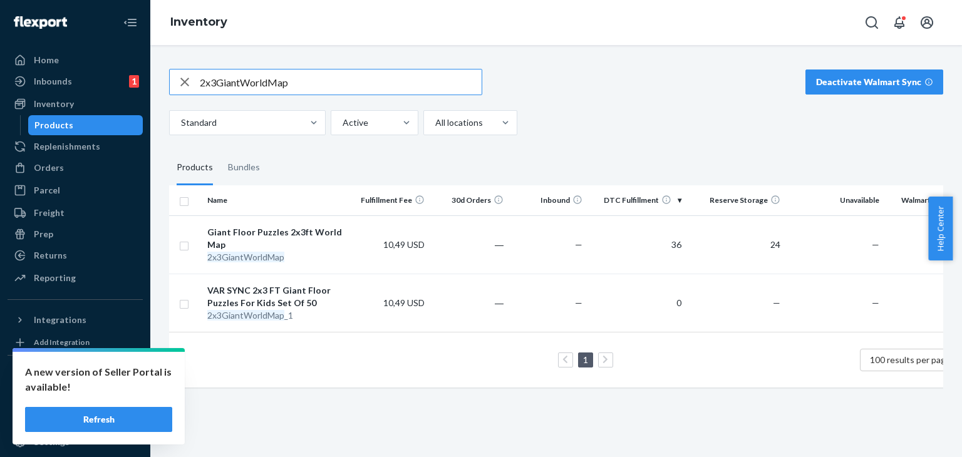
drag, startPoint x: 238, startPoint y: 78, endPoint x: 148, endPoint y: 81, distance: 90.2
click at [148, 83] on div "Home Inbounds 1 Shipping Plans Problems 1 Inventory Products Replenishments Ord…" at bounding box center [481, 228] width 962 height 457
paste input "[GEOGRAPHIC_DATA]"
drag, startPoint x: 356, startPoint y: 81, endPoint x: 120, endPoint y: 58, distance: 237.1
click at [119, 73] on div "Home Inbounds 1 Shipping Plans Problems 1 Inventory Products Replenishments Ord…" at bounding box center [481, 228] width 962 height 457
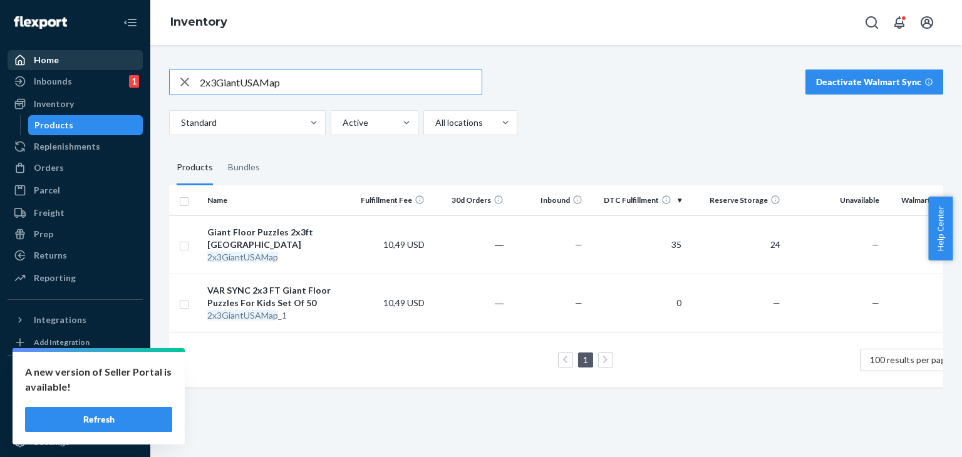
paste input "4x60FloorObBirds"
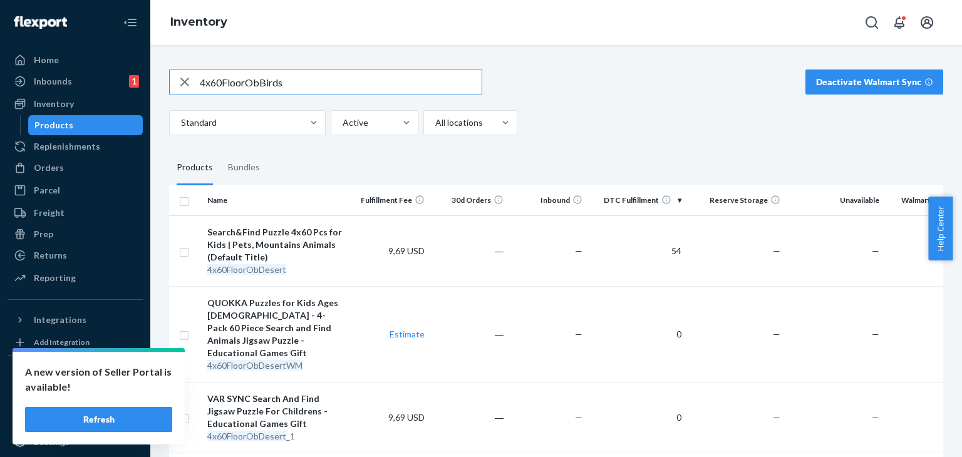
drag, startPoint x: 291, startPoint y: 83, endPoint x: 155, endPoint y: 81, distance: 135.9
click at [141, 91] on div "Home Inbounds 1 Shipping Plans Problems 1 Inventory Products Replenishments Ord…" at bounding box center [481, 228] width 962 height 457
paste input "WKMEFB-Game"
type input "WKMEFB-Game"
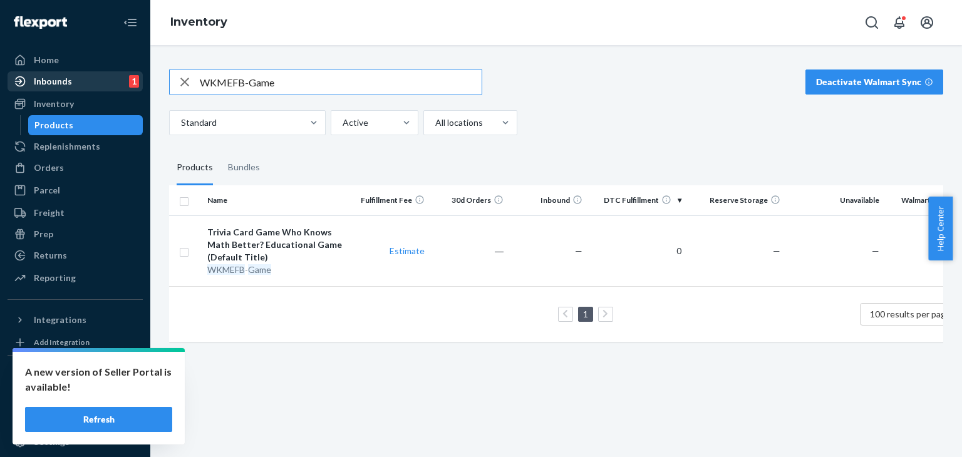
drag, startPoint x: 318, startPoint y: 87, endPoint x: 98, endPoint y: 77, distance: 220.6
click at [91, 83] on div "Home Inbounds 1 Shipping Plans Problems 1 Inventory Products Replenishments Ord…" at bounding box center [481, 228] width 962 height 457
paste input "text"
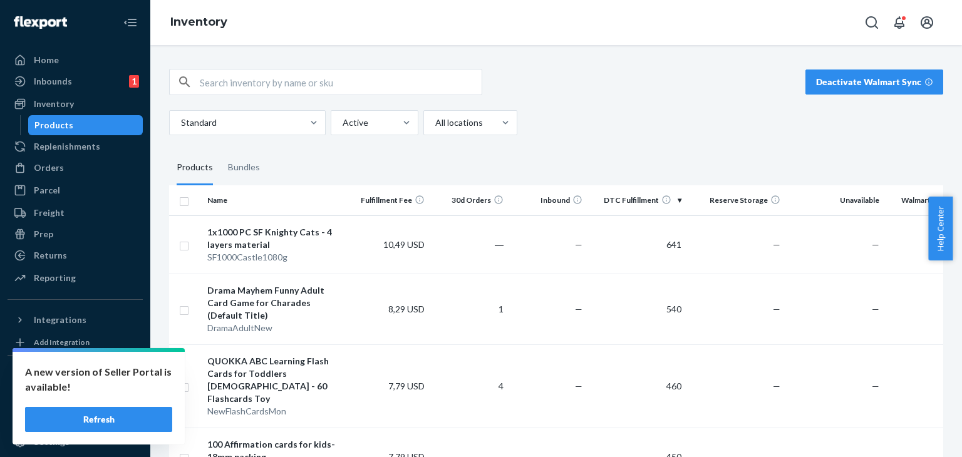
click at [255, 69] on input "text" at bounding box center [341, 81] width 282 height 25
paste input "WKBChPhAs"
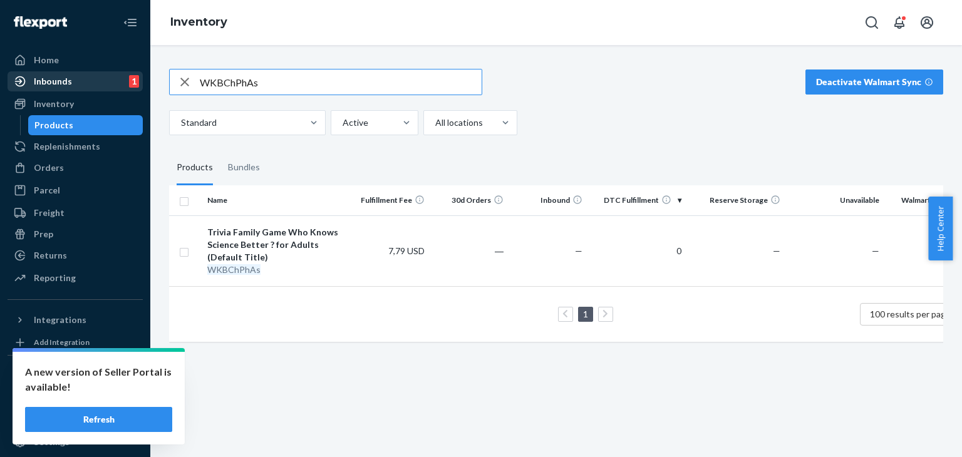
drag, startPoint x: 255, startPoint y: 91, endPoint x: 132, endPoint y: 86, distance: 123.4
click at [130, 89] on div "Home Inbounds 1 Shipping Plans Problems 1 Inventory Products Replenishments Ord…" at bounding box center [481, 228] width 962 height 457
paste input "IB-4Set"
type input "WKIB-4Set"
